Goal: Task Accomplishment & Management: Manage account settings

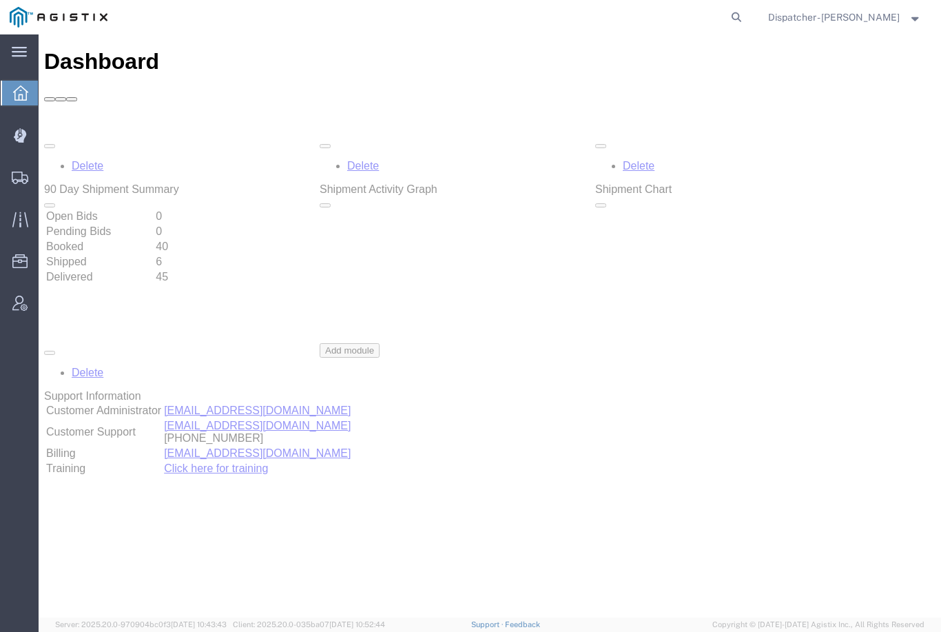
click at [23, 138] on icon at bounding box center [19, 136] width 12 height 14
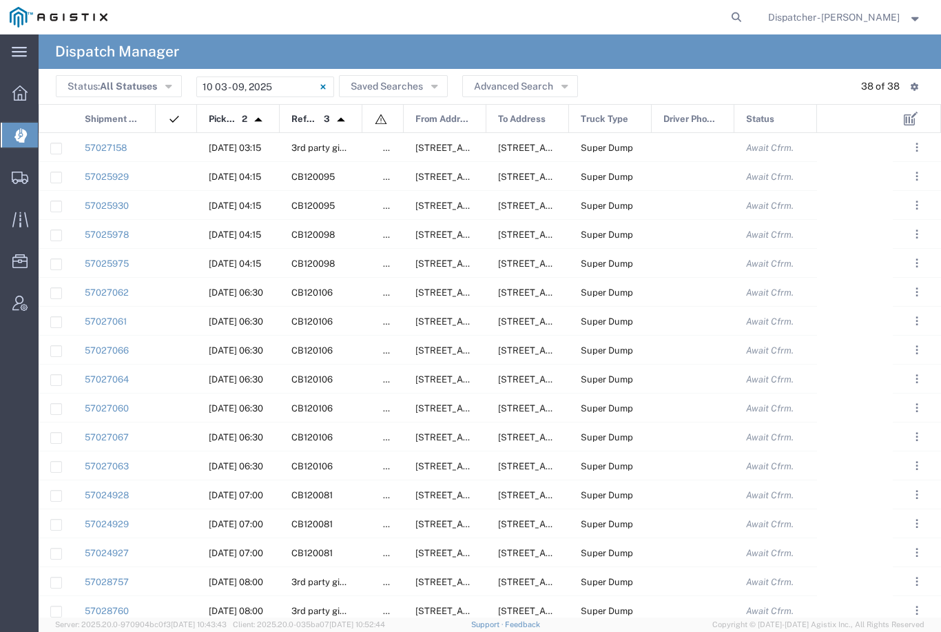
click at [268, 81] on input "[DATE] - [DATE]" at bounding box center [265, 86] width 138 height 21
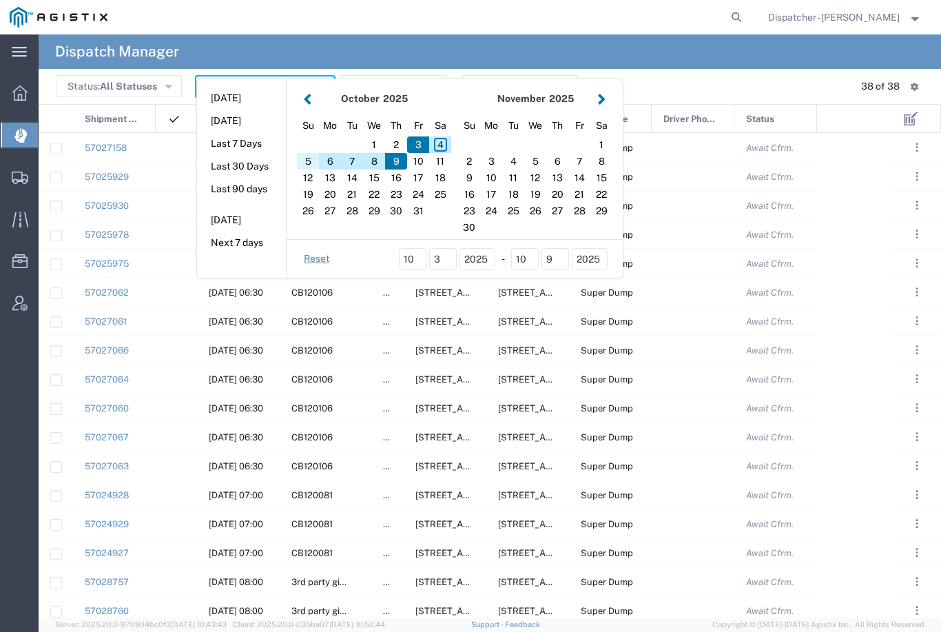
click at [309, 158] on div "5" at bounding box center [308, 161] width 22 height 17
click at [438, 142] on div "4" at bounding box center [440, 144] width 22 height 17
type input "10 04 - 05, 2025"
type input "[DATE] - [DATE]"
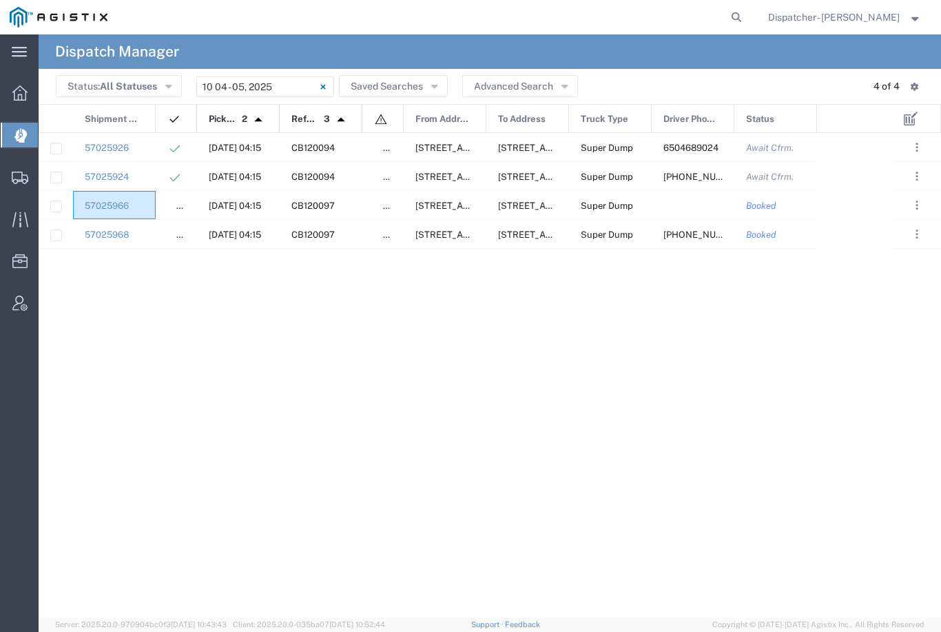
click at [154, 211] on div "57025966" at bounding box center [114, 205] width 83 height 28
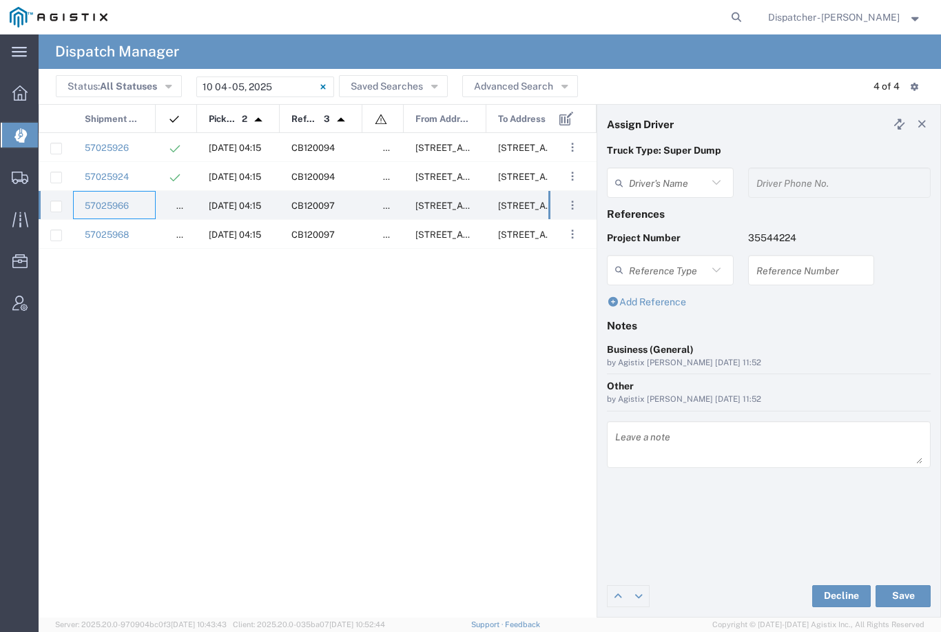
type input "[PERSON_NAME]"
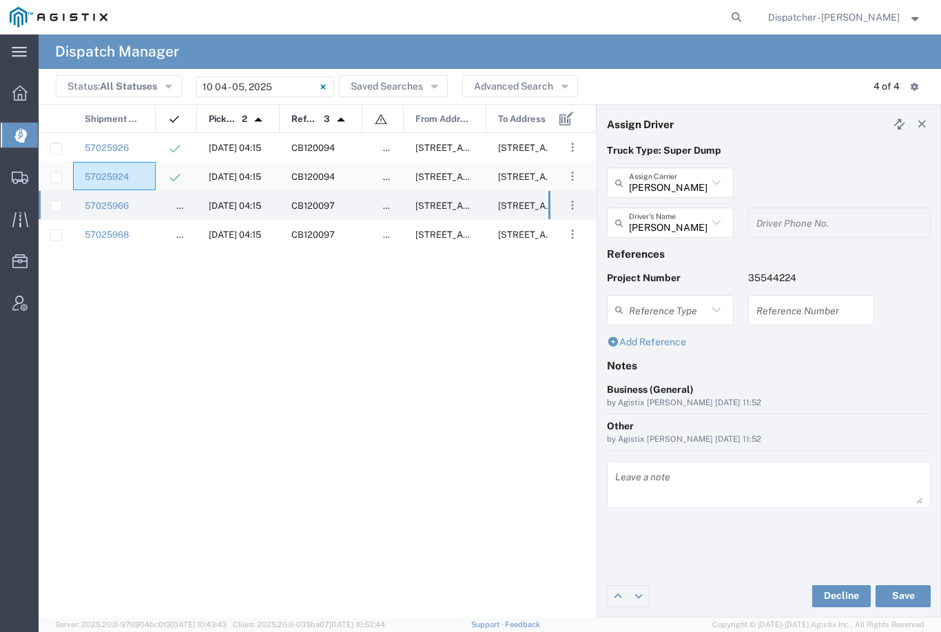
click at [143, 177] on div "57025924" at bounding box center [114, 176] width 83 height 28
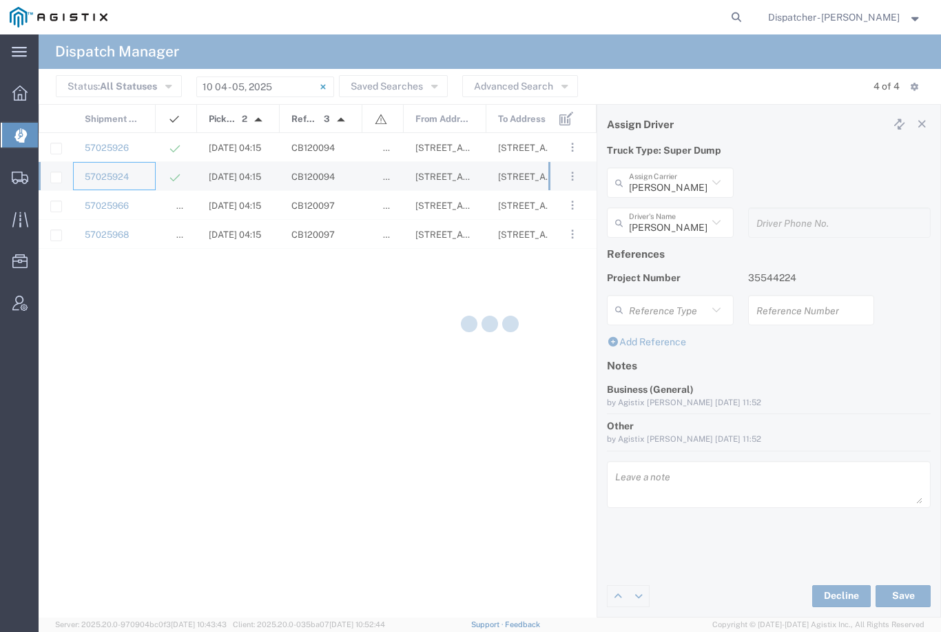
type input "E.P.A. Trucking"
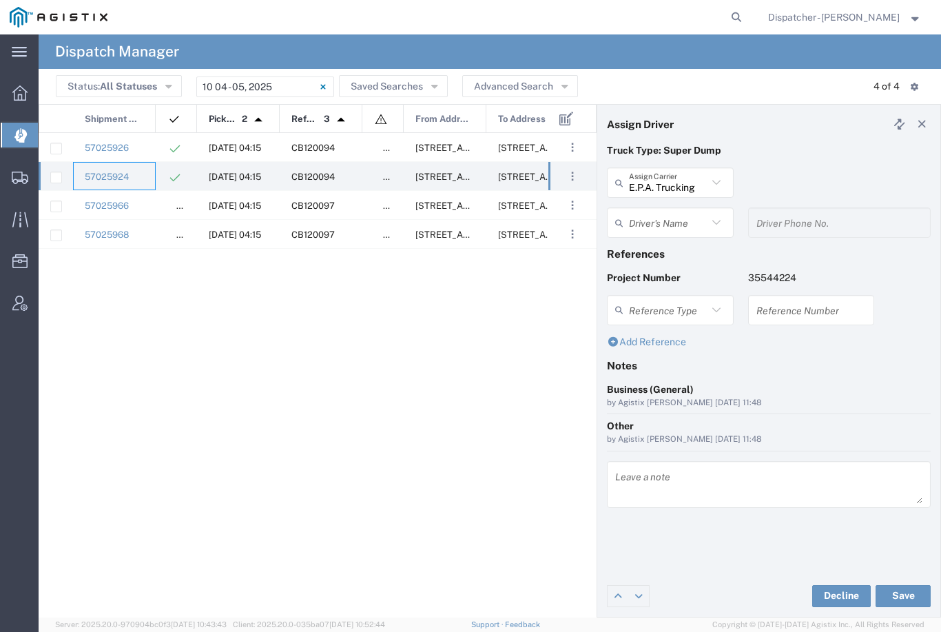
type input "[PERSON_NAME]"
type input "[PHONE_NUMBER]"
click at [143, 141] on div "57025926" at bounding box center [114, 147] width 83 height 28
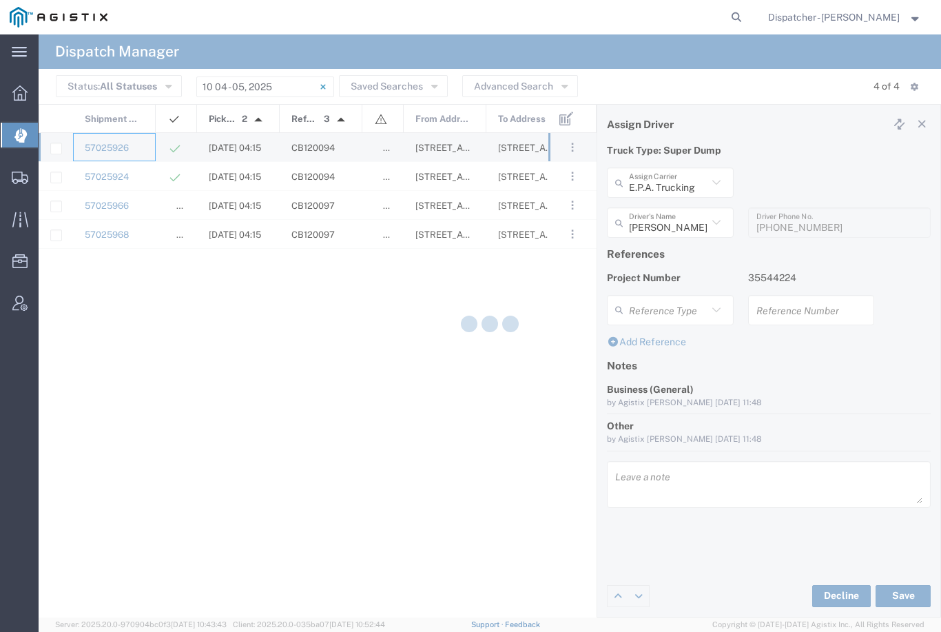
type input "[PERSON_NAME]"
type input "6504689024"
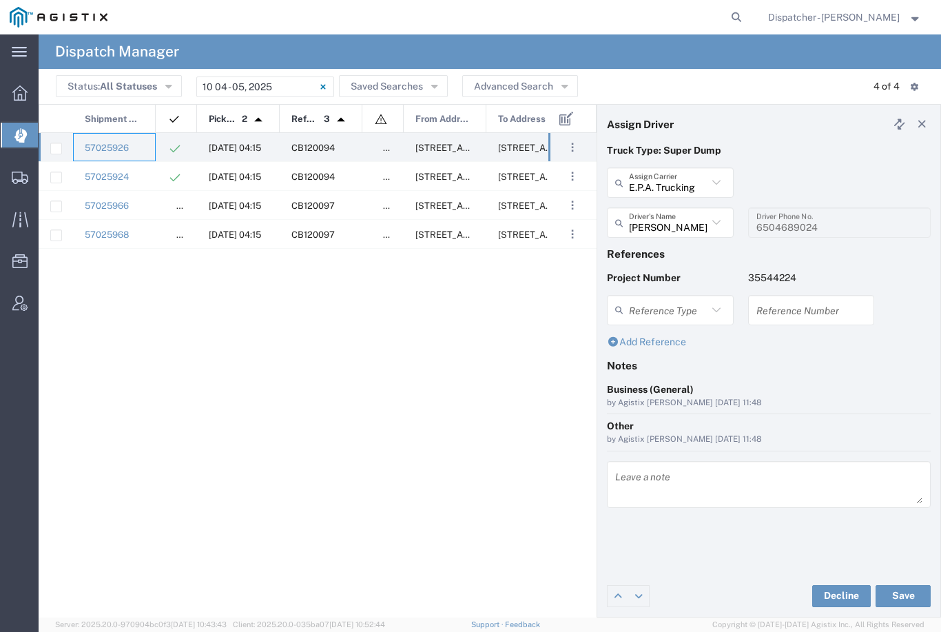
click at [716, 222] on icon at bounding box center [716, 223] width 18 height 18
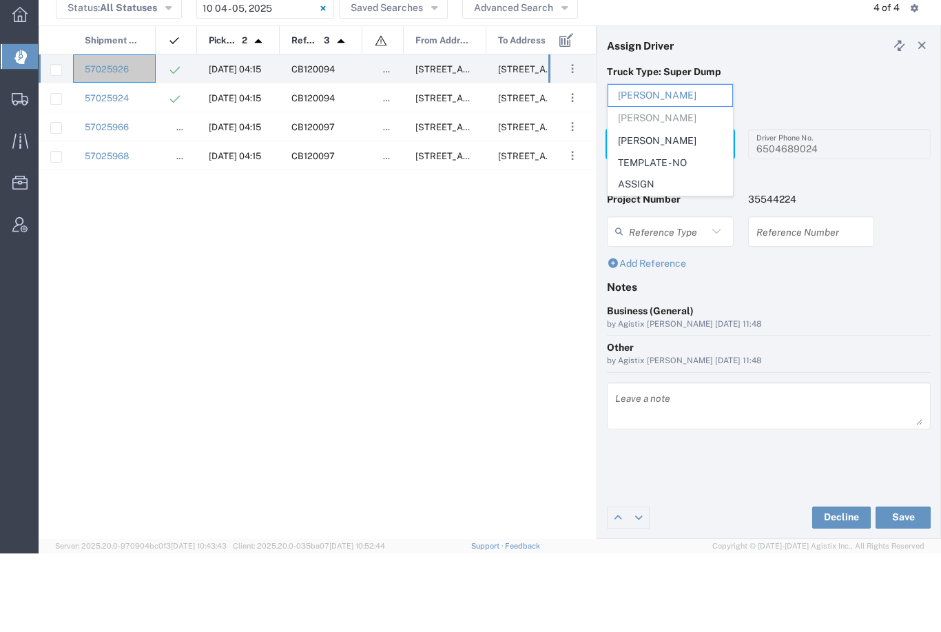
click at [656, 209] on span "[PERSON_NAME]" at bounding box center [670, 219] width 124 height 21
type input "[PERSON_NAME]"
type input "6505371145"
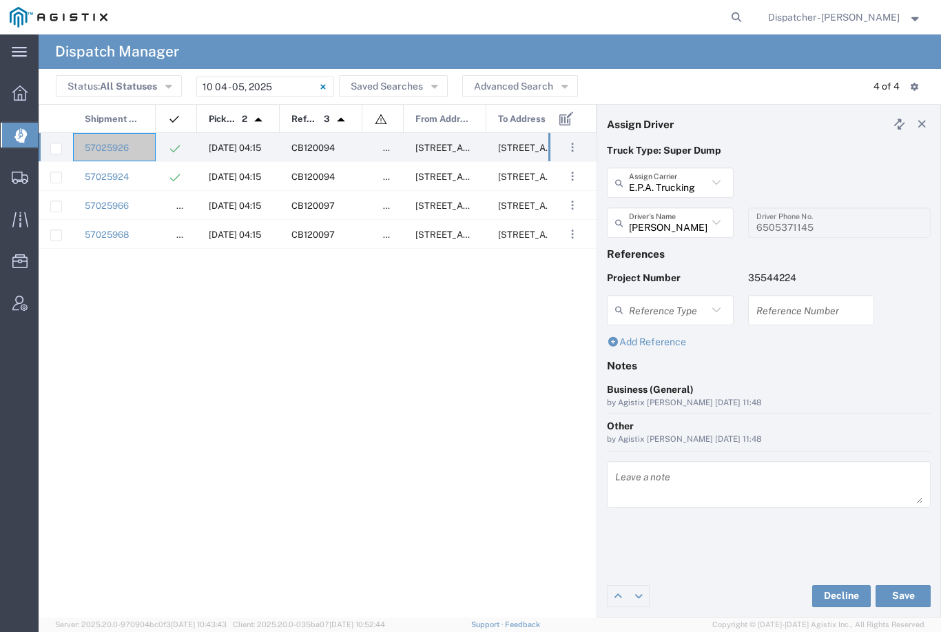
click at [903, 592] on button "Save" at bounding box center [902, 596] width 55 height 22
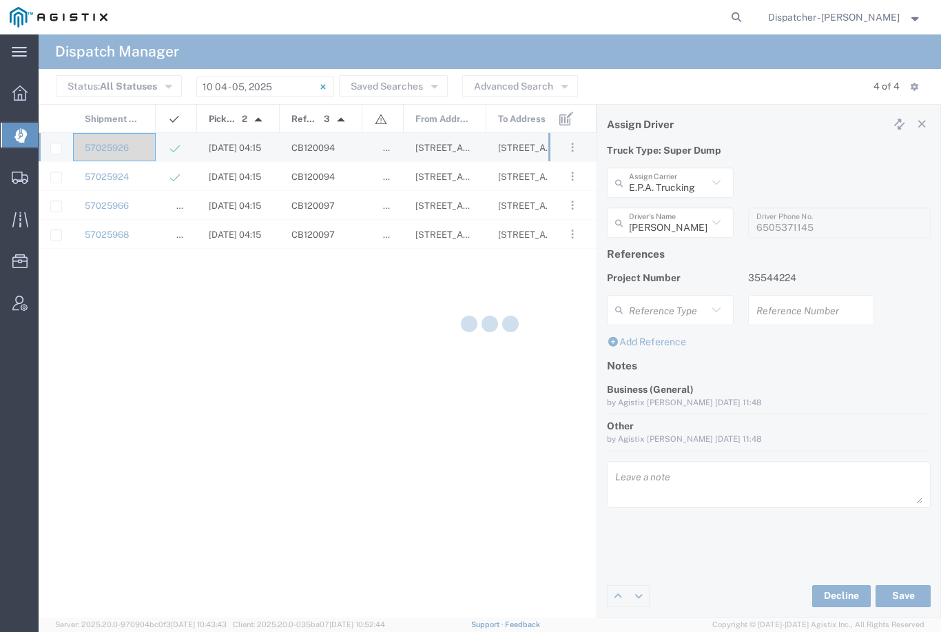
type input "[PERSON_NAME]"
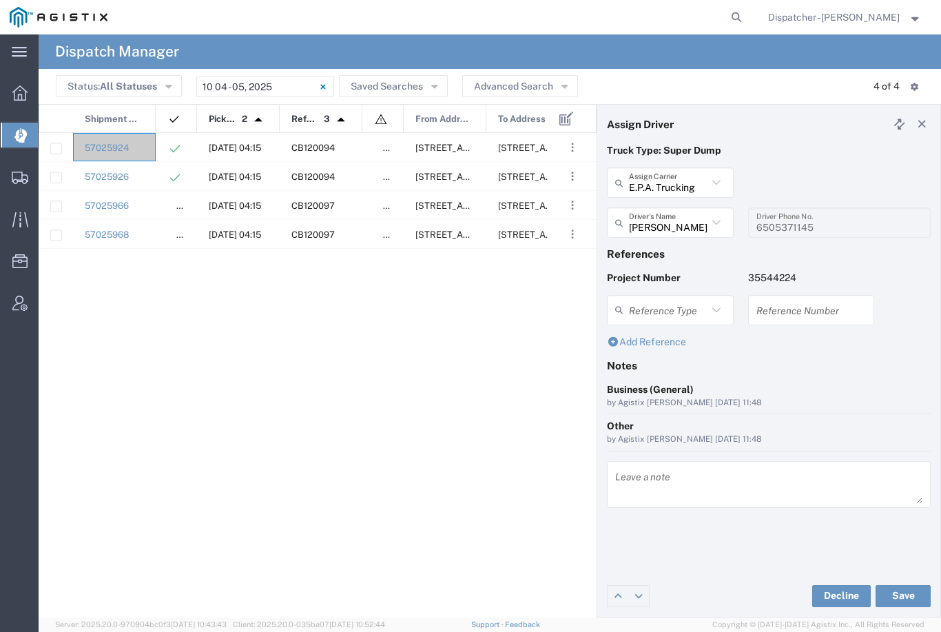
click at [931, 161] on div "Truck Type: Super Dump" at bounding box center [769, 155] width 338 height 24
